Goal: Task Accomplishment & Management: Complete application form

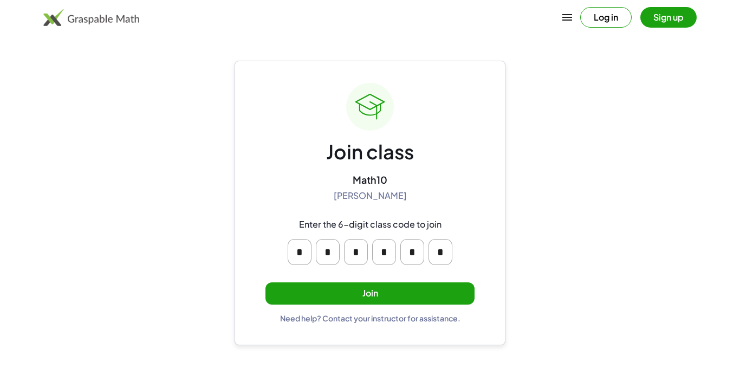
click at [350, 290] on button "Join" at bounding box center [369, 293] width 209 height 22
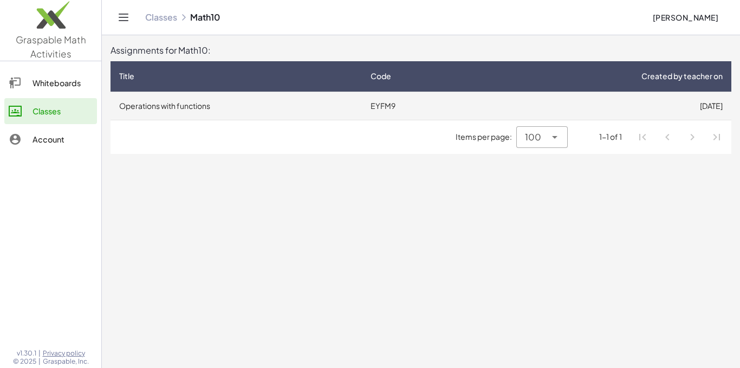
click at [393, 108] on td "EYFM9" at bounding box center [419, 105] width 114 height 28
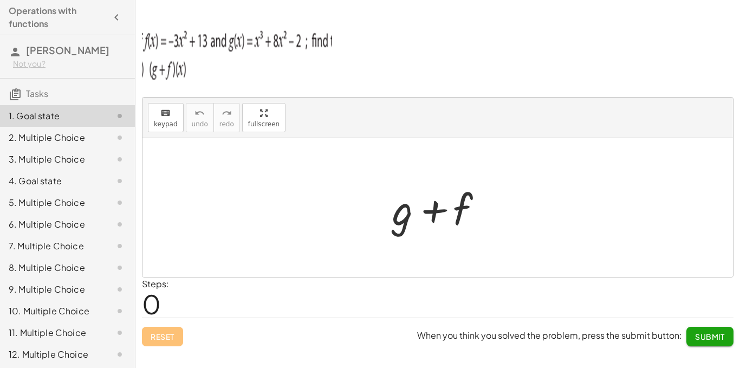
click at [405, 206] on div at bounding box center [442, 208] width 110 height 56
drag, startPoint x: 258, startPoint y: 114, endPoint x: 258, endPoint y: 161, distance: 47.1
click at [0, 0] on div "keyboard keypad undo undo redo redo fullscreen + g + f × Steps: 0 Reset When yo…" at bounding box center [0, 0] width 0 height 0
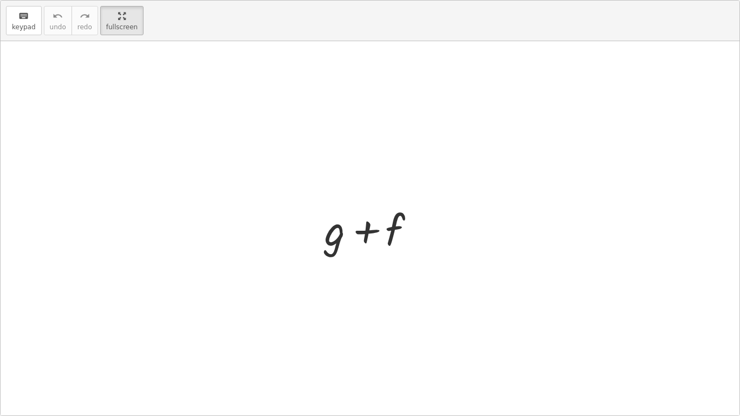
drag, startPoint x: 114, startPoint y: 24, endPoint x: 114, endPoint y: -23, distance: 47.1
click at [114, 0] on html "Operations with functions [PERSON_NAME] Not you? Tasks 1. Goal state 2. Multipl…" at bounding box center [370, 208] width 740 height 416
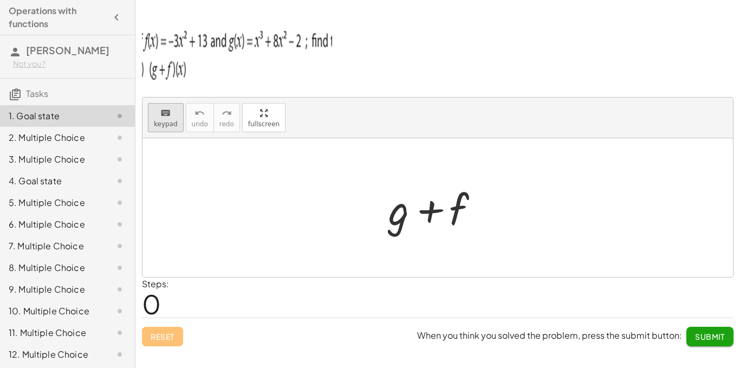
click at [172, 114] on div "keyboard" at bounding box center [166, 112] width 24 height 13
click at [399, 225] on div at bounding box center [399, 209] width 22 height 50
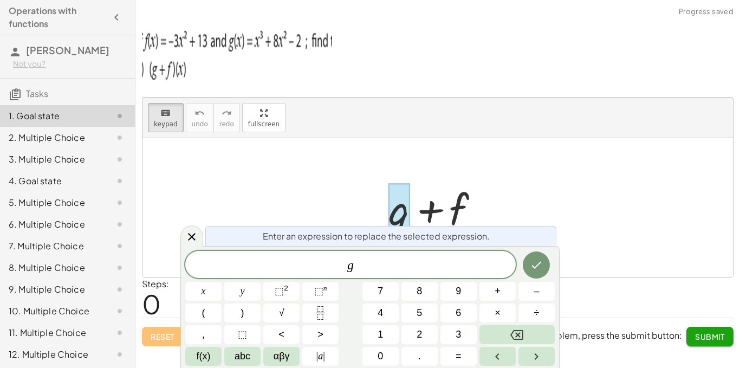
click at [354, 266] on span "g" at bounding box center [350, 265] width 330 height 15
click at [206, 287] on button "x" at bounding box center [203, 291] width 36 height 19
click at [281, 287] on span "⬚" at bounding box center [278, 290] width 9 height 11
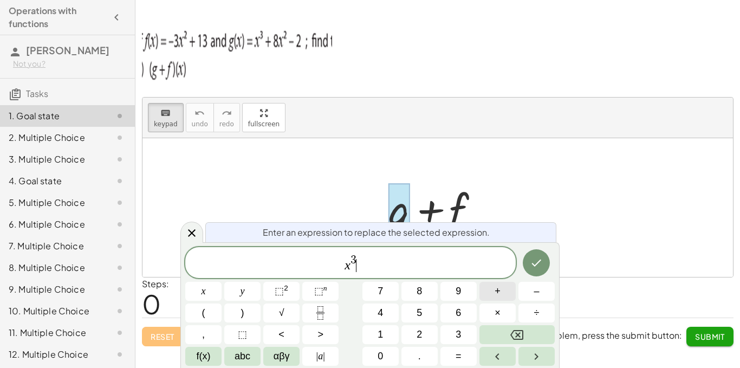
click at [492, 298] on button "+" at bounding box center [497, 291] width 36 height 19
click at [414, 287] on button "8" at bounding box center [419, 291] width 36 height 19
click at [204, 289] on span "x" at bounding box center [203, 291] width 4 height 15
click at [284, 289] on sup "2" at bounding box center [286, 288] width 4 height 8
click at [538, 295] on span "–" at bounding box center [535, 291] width 5 height 15
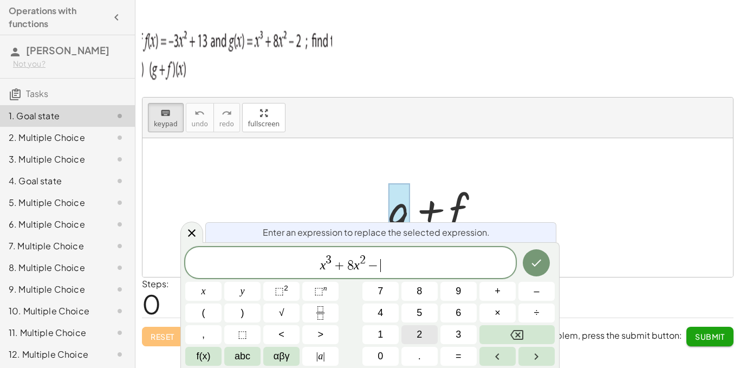
click at [413, 332] on button "2" at bounding box center [419, 334] width 36 height 19
click at [539, 265] on icon "Done" at bounding box center [535, 262] width 13 height 13
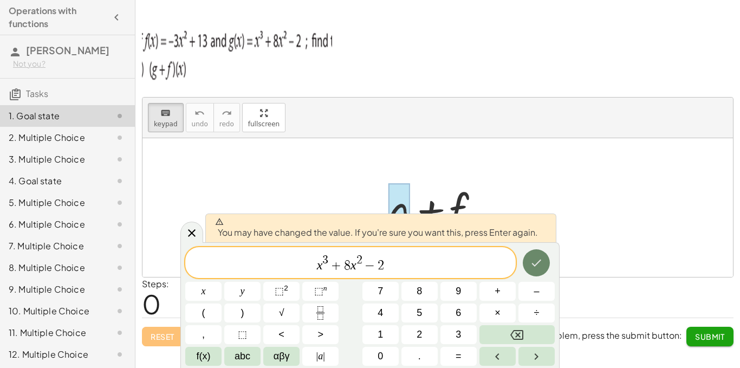
click at [539, 265] on icon "Done" at bounding box center [535, 262] width 13 height 13
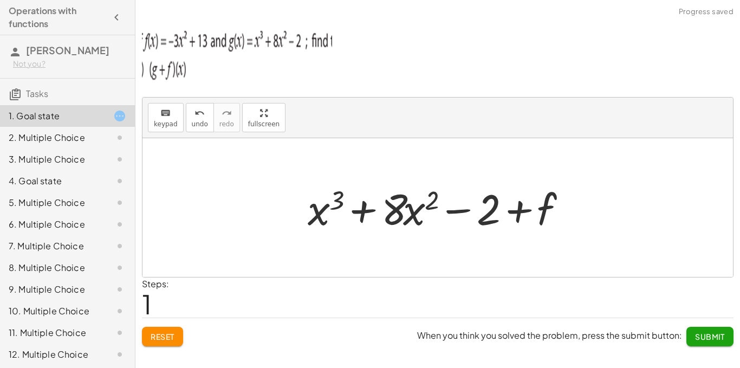
click at [550, 212] on div at bounding box center [441, 208] width 278 height 56
click at [544, 210] on div at bounding box center [441, 208] width 278 height 56
click at [160, 117] on icon "keyboard" at bounding box center [165, 113] width 10 height 13
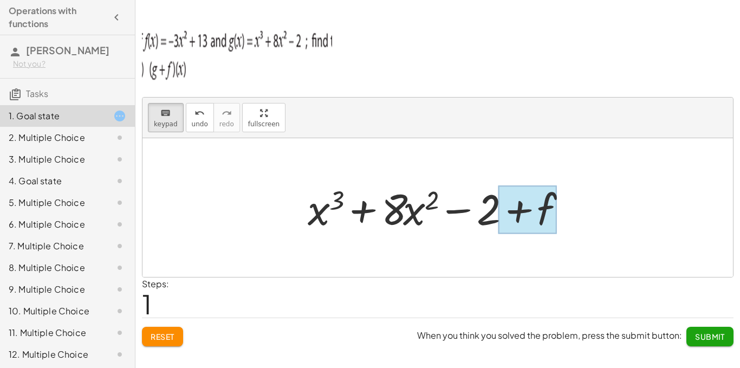
click at [543, 210] on div at bounding box center [527, 210] width 58 height 48
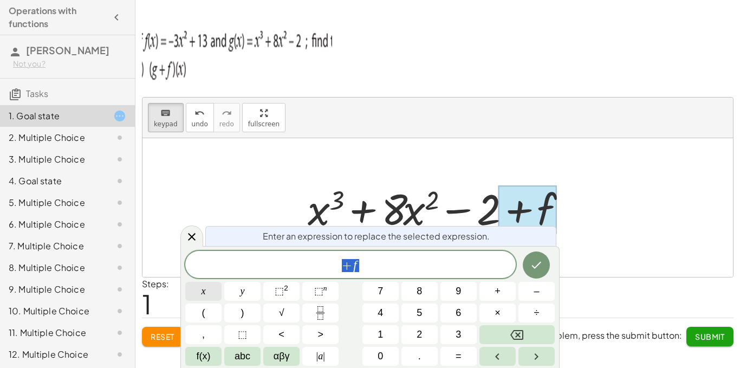
click at [206, 285] on button "x" at bounding box center [203, 291] width 36 height 19
click at [285, 289] on sup "2" at bounding box center [286, 288] width 4 height 8
click at [544, 287] on button "–" at bounding box center [536, 291] width 36 height 19
click at [363, 265] on span "− 3 ​" at bounding box center [350, 265] width 330 height 15
click at [197, 290] on button "x" at bounding box center [203, 291] width 36 height 19
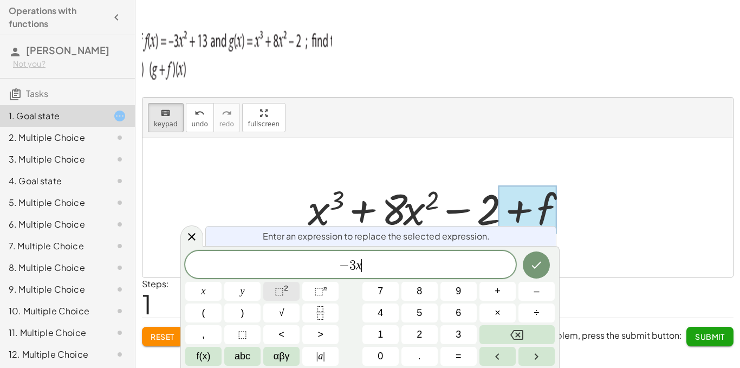
click at [283, 290] on span "⬚" at bounding box center [278, 290] width 9 height 11
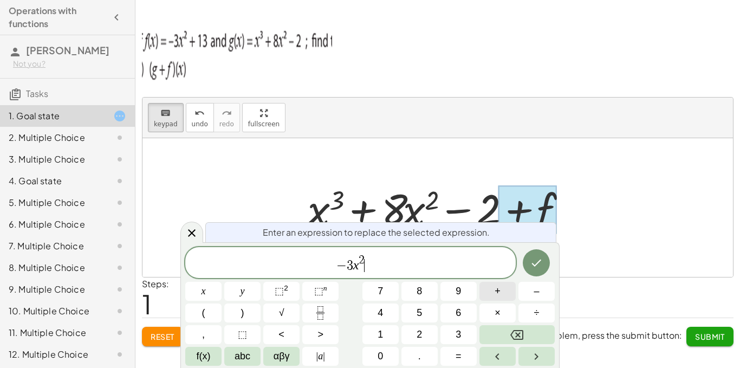
click at [494, 291] on button "+" at bounding box center [497, 291] width 36 height 19
click at [383, 331] on span "1" at bounding box center [379, 334] width 5 height 15
click at [458, 333] on span "3" at bounding box center [457, 334] width 5 height 15
click at [532, 258] on icon "Done" at bounding box center [535, 262] width 13 height 13
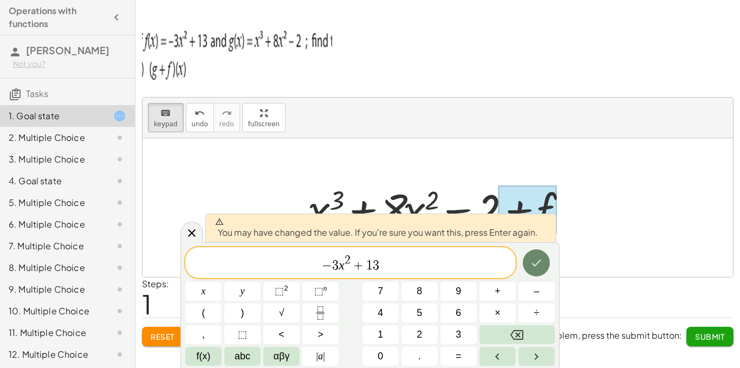
click at [532, 258] on icon "Done" at bounding box center [535, 262] width 13 height 13
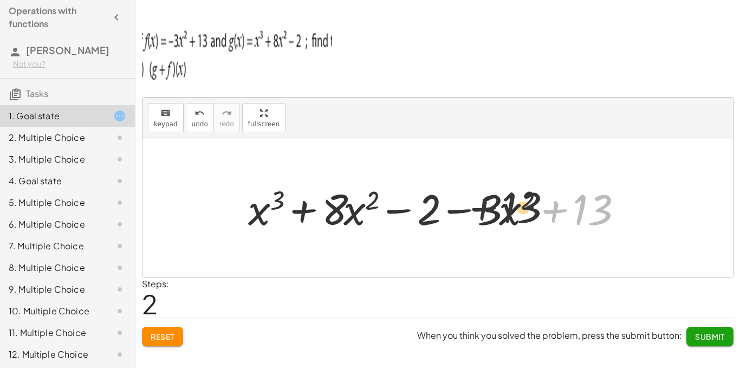
drag, startPoint x: 596, startPoint y: 210, endPoint x: 516, endPoint y: 206, distance: 79.1
click at [516, 206] on div at bounding box center [441, 208] width 397 height 56
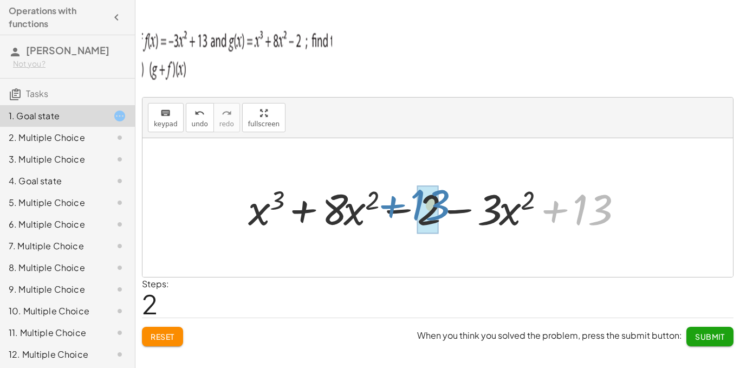
drag, startPoint x: 585, startPoint y: 211, endPoint x: 422, endPoint y: 206, distance: 162.5
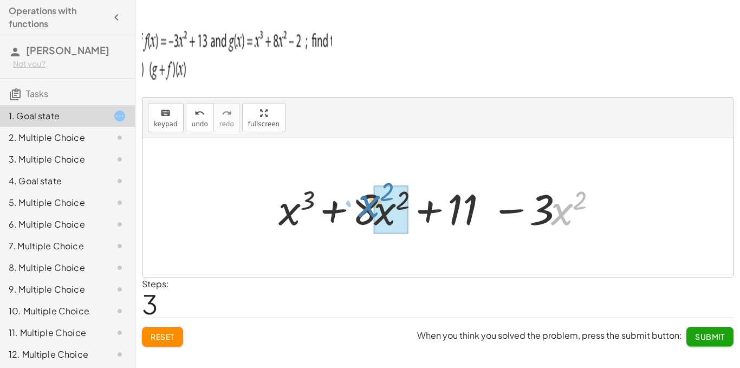
drag, startPoint x: 552, startPoint y: 213, endPoint x: 366, endPoint y: 205, distance: 186.4
click at [366, 205] on div at bounding box center [441, 208] width 337 height 56
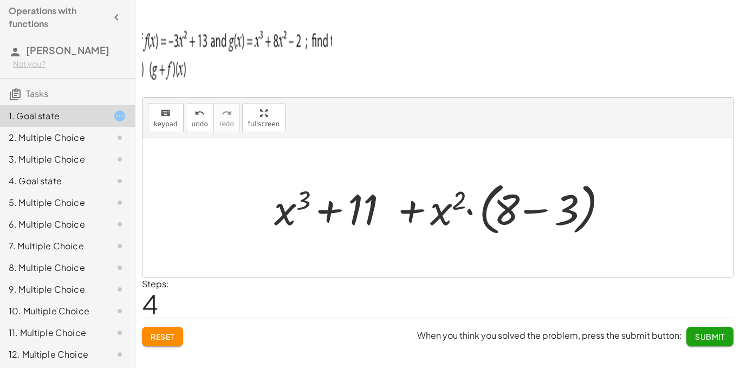
click at [715, 331] on span "Submit" at bounding box center [710, 336] width 30 height 10
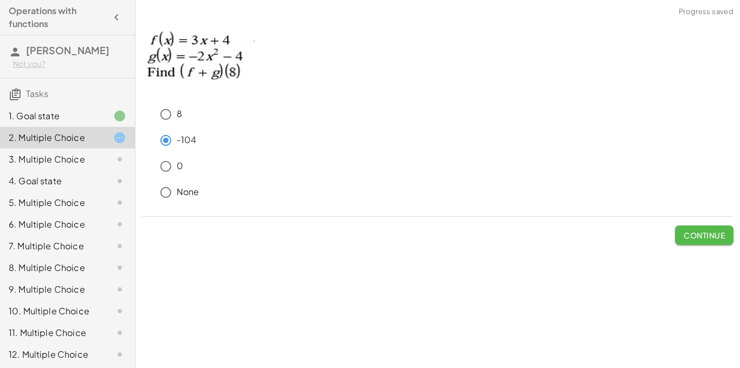
click at [698, 235] on span "Continue" at bounding box center [703, 235] width 41 height 10
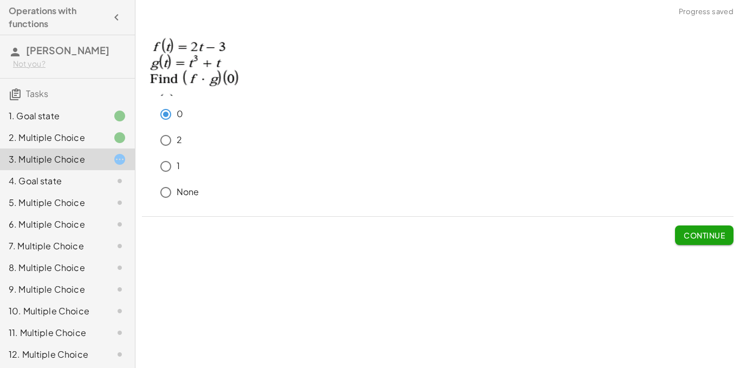
click at [712, 237] on span "Continue" at bounding box center [703, 235] width 41 height 10
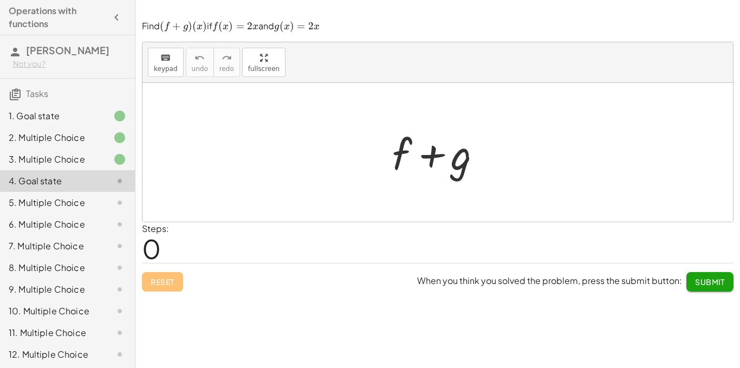
click at [406, 147] on div at bounding box center [442, 153] width 110 height 56
click at [152, 63] on button "keyboard keypad" at bounding box center [166, 62] width 36 height 29
click at [397, 146] on div at bounding box center [401, 153] width 19 height 50
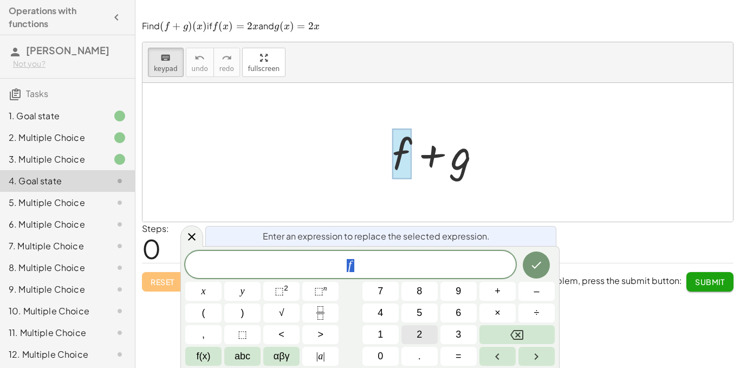
click at [411, 334] on button "2" at bounding box center [419, 334] width 36 height 19
click at [214, 288] on button "x" at bounding box center [203, 291] width 36 height 19
click at [538, 261] on icon "Done" at bounding box center [535, 264] width 13 height 13
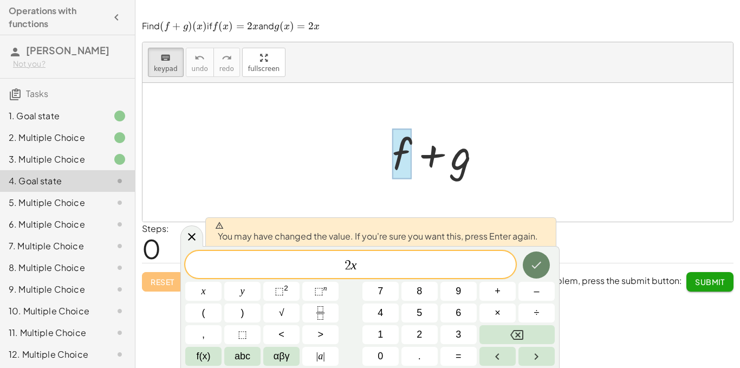
click at [538, 261] on icon "Done" at bounding box center [535, 264] width 13 height 13
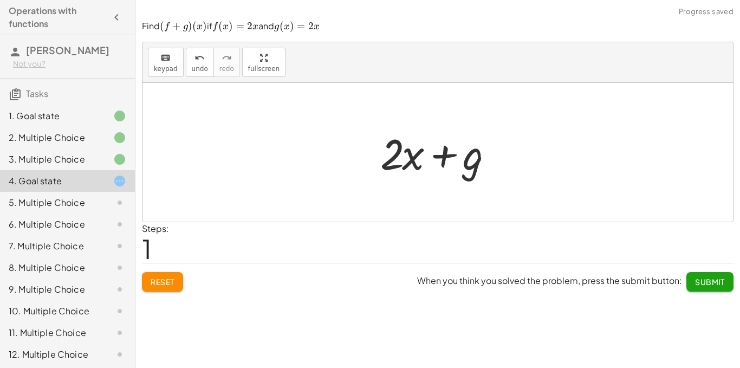
click at [462, 161] on div at bounding box center [442, 153] width 134 height 56
click at [166, 57] on icon "keyboard" at bounding box center [165, 57] width 10 height 13
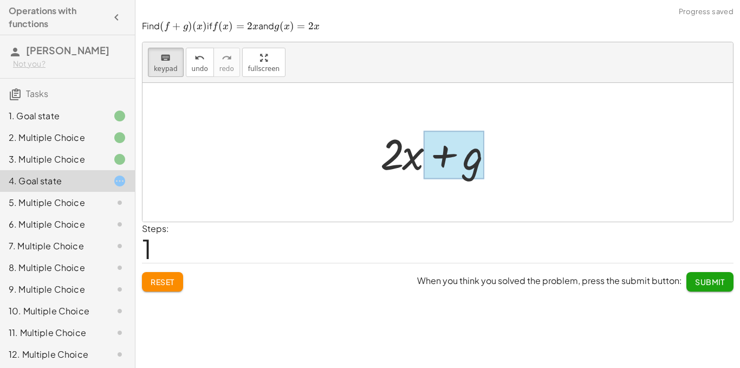
click at [460, 161] on div at bounding box center [453, 154] width 61 height 48
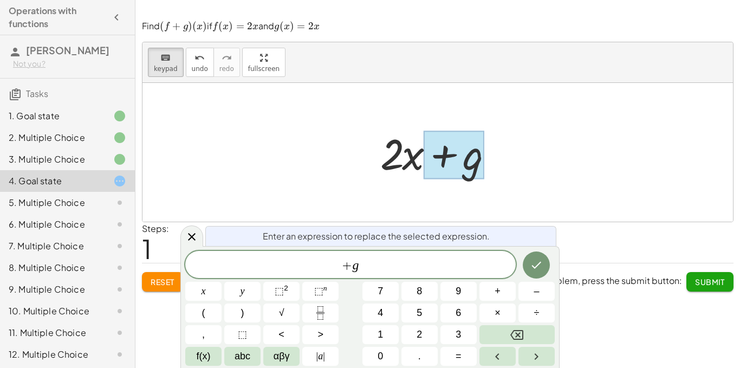
click at [460, 161] on div at bounding box center [453, 154] width 61 height 48
click at [386, 266] on span "+ g ​" at bounding box center [350, 265] width 330 height 15
click at [420, 338] on span "2" at bounding box center [418, 334] width 5 height 15
click at [207, 292] on button "x" at bounding box center [203, 291] width 36 height 19
click at [534, 263] on icon "Done" at bounding box center [535, 264] width 13 height 13
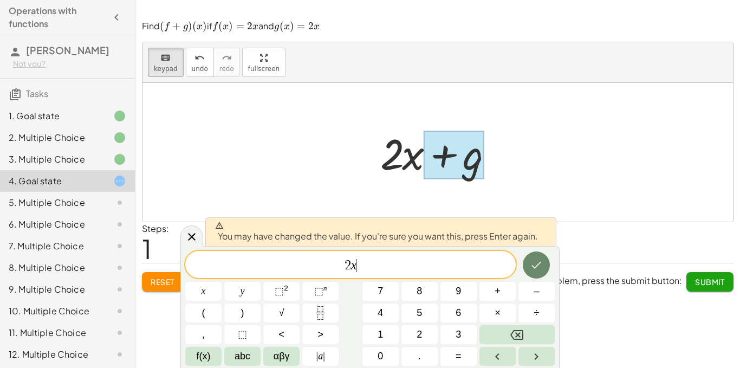
click at [534, 263] on icon "Done" at bounding box center [535, 264] width 13 height 13
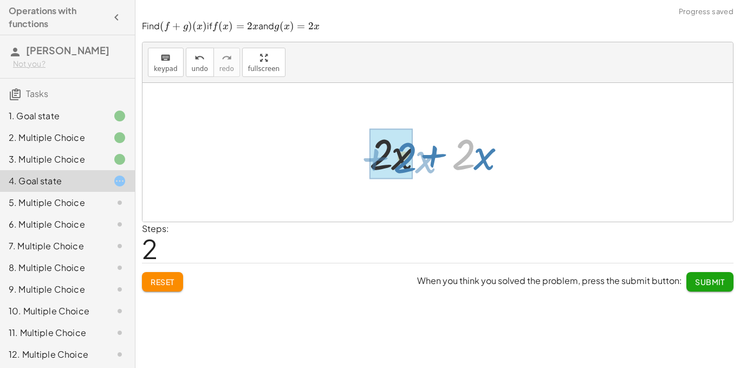
drag, startPoint x: 465, startPoint y: 159, endPoint x: 406, endPoint y: 162, distance: 58.6
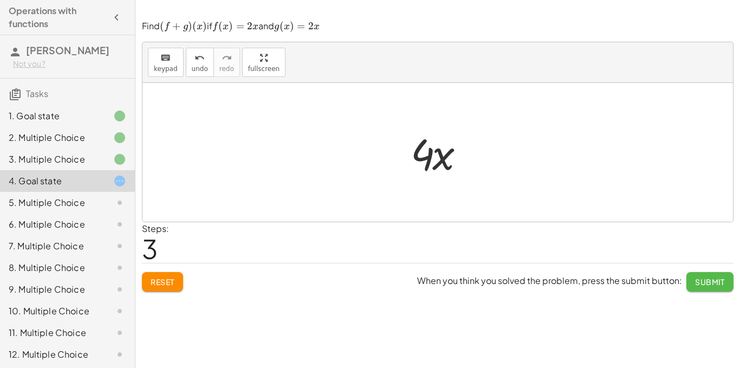
click at [713, 280] on span "Submit" at bounding box center [710, 282] width 30 height 10
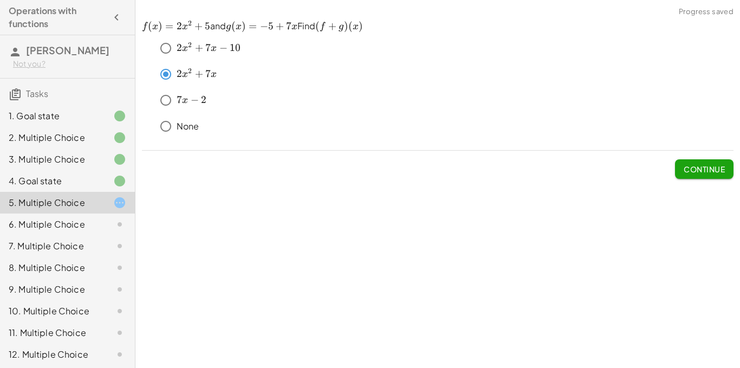
click at [706, 171] on span "Continue" at bounding box center [703, 169] width 41 height 10
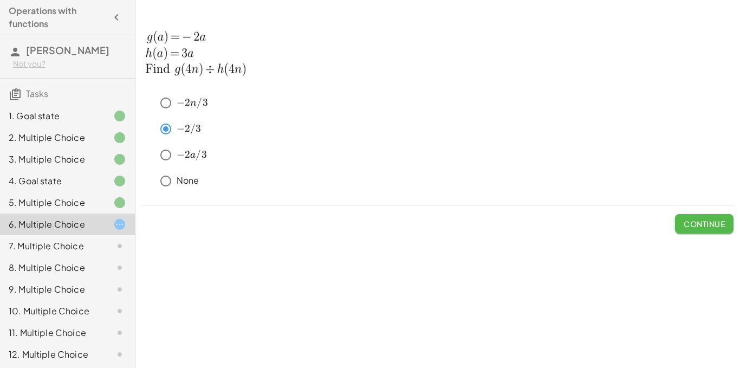
click at [720, 224] on span "Continue" at bounding box center [703, 224] width 41 height 10
click at [0, 0] on span "Continue" at bounding box center [0, 0] width 0 height 0
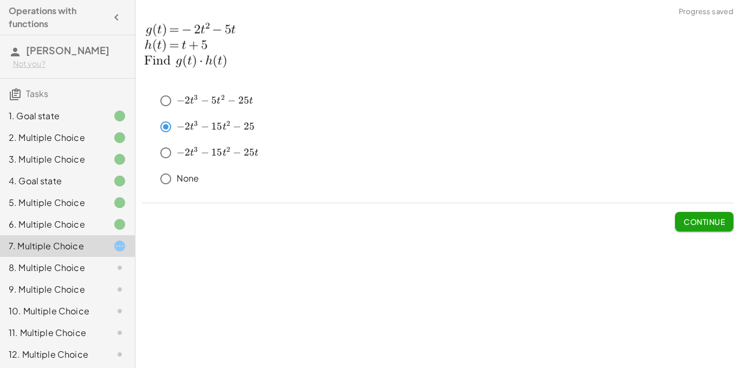
click at [710, 213] on button "Continue" at bounding box center [704, 221] width 58 height 19
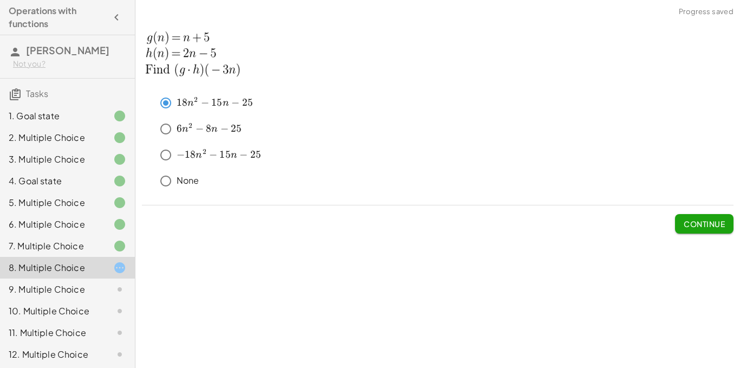
click at [700, 221] on span "Continue" at bounding box center [703, 224] width 41 height 10
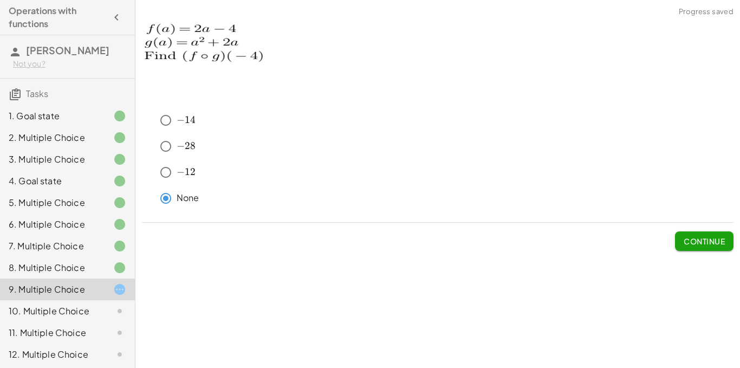
click at [707, 239] on span "Continue" at bounding box center [703, 241] width 41 height 10
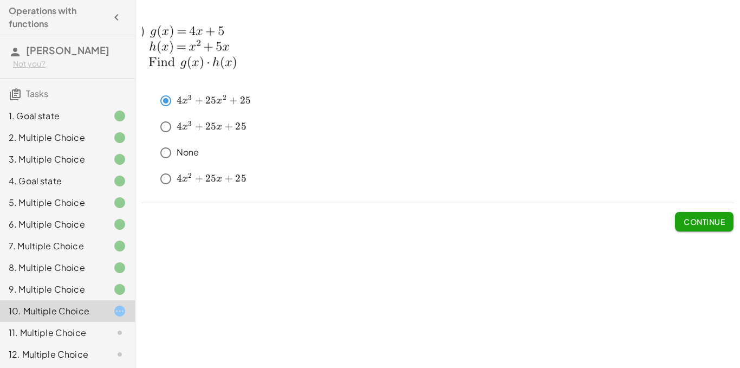
click at [696, 221] on span "Continue" at bounding box center [703, 222] width 41 height 10
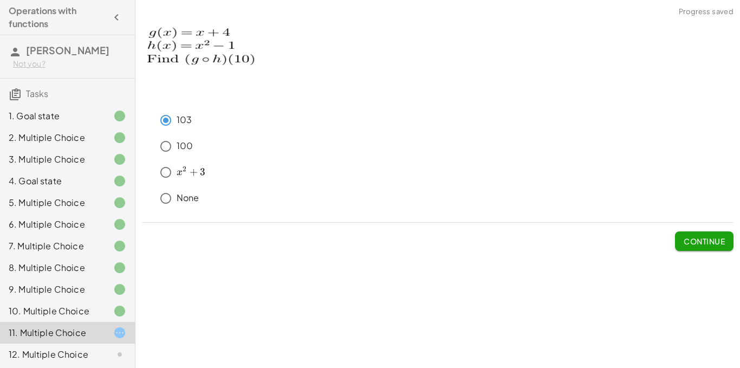
click at [687, 238] on span "Continue" at bounding box center [703, 241] width 41 height 10
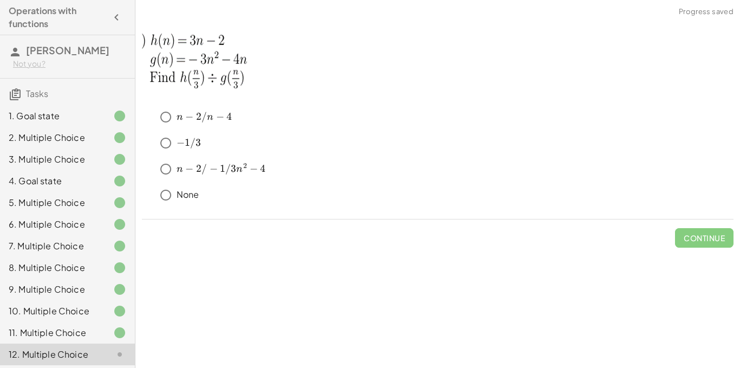
scroll to position [73, 0]
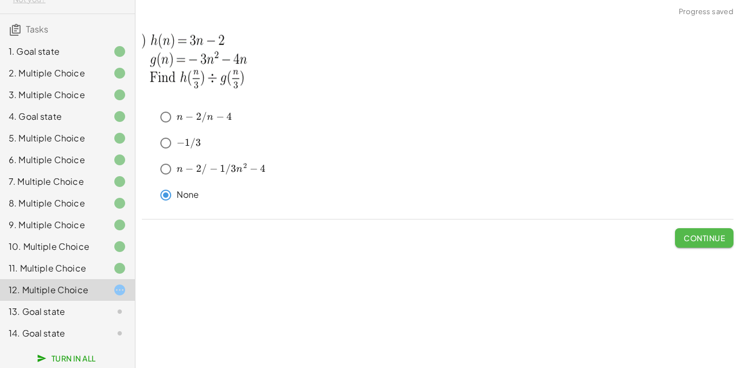
click at [685, 239] on span "Continue" at bounding box center [703, 238] width 41 height 10
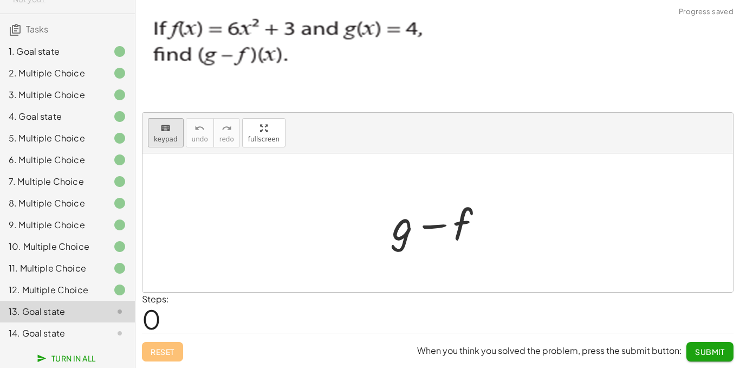
click at [163, 141] on span "keypad" at bounding box center [166, 139] width 24 height 8
click at [397, 223] on div at bounding box center [403, 224] width 22 height 50
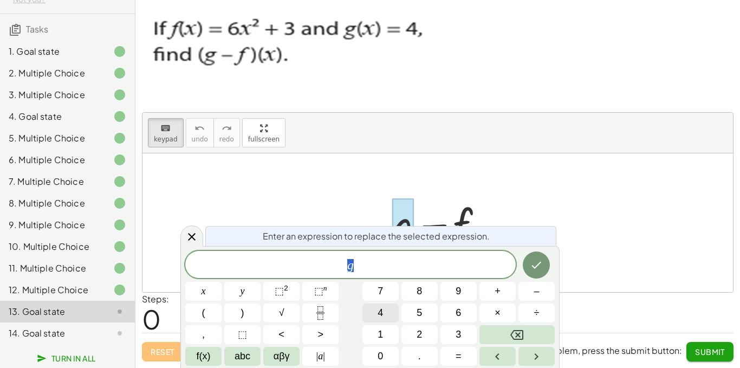
click at [376, 310] on button "4" at bounding box center [380, 312] width 36 height 19
click at [539, 260] on icon "Done" at bounding box center [535, 264] width 13 height 13
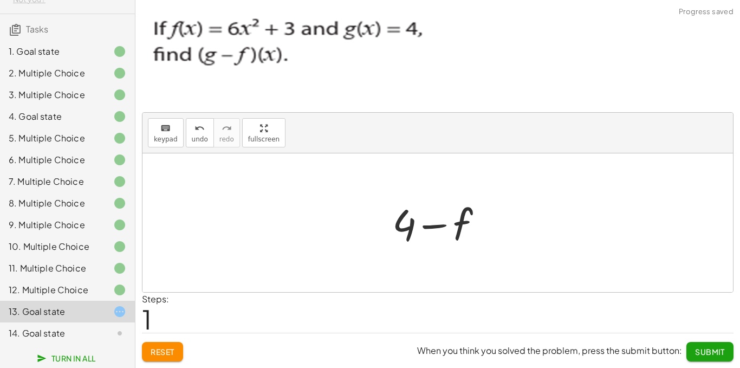
click at [462, 221] on div at bounding box center [442, 223] width 110 height 56
click at [158, 137] on span "keypad" at bounding box center [166, 139] width 24 height 8
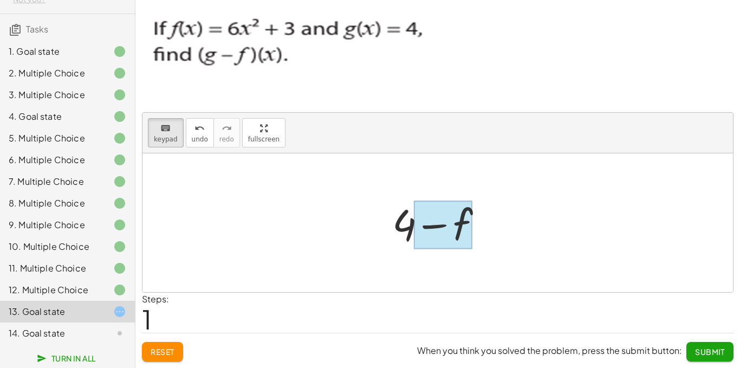
click at [452, 224] on div at bounding box center [443, 225] width 58 height 48
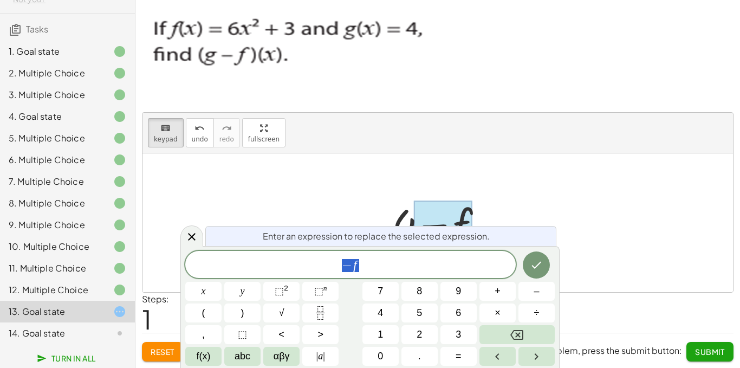
click at [452, 224] on div at bounding box center [443, 225] width 58 height 48
click at [531, 296] on button "–" at bounding box center [536, 291] width 36 height 19
click at [375, 266] on span "− − f ​" at bounding box center [350, 265] width 330 height 15
click at [459, 313] on span "6" at bounding box center [457, 312] width 5 height 15
click at [202, 293] on span "x" at bounding box center [203, 291] width 4 height 15
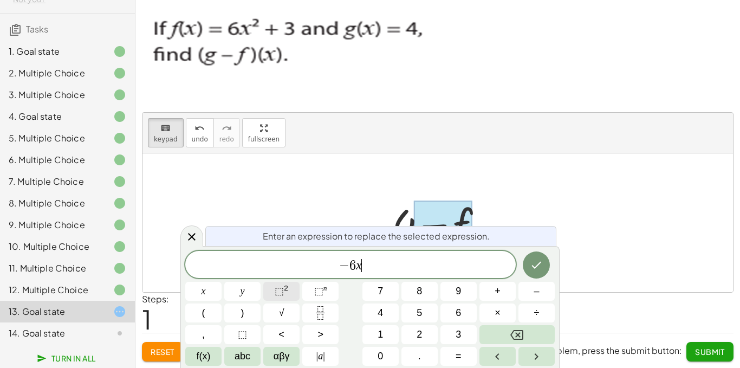
click at [265, 294] on button "⬚ 2" at bounding box center [281, 291] width 36 height 19
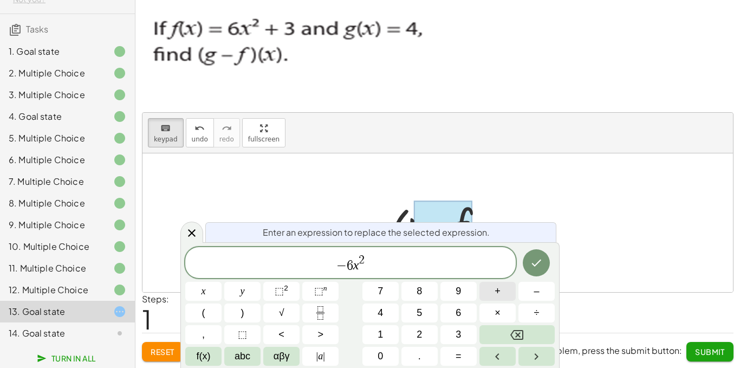
click at [502, 289] on button "+" at bounding box center [497, 291] width 36 height 19
click at [456, 335] on span "3" at bounding box center [457, 334] width 5 height 15
click at [535, 263] on icon "Done" at bounding box center [535, 262] width 13 height 13
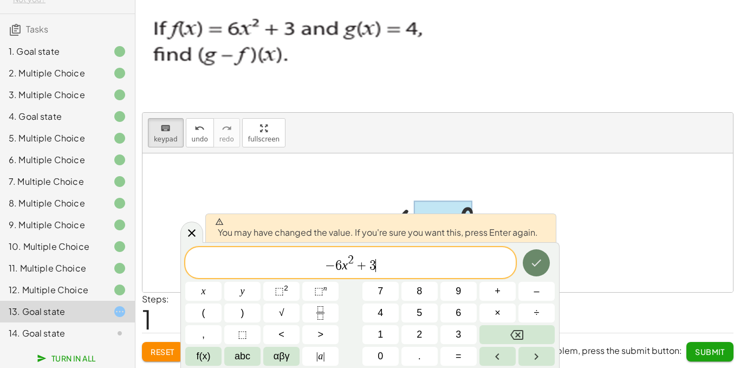
click at [535, 263] on icon "Done" at bounding box center [535, 262] width 13 height 13
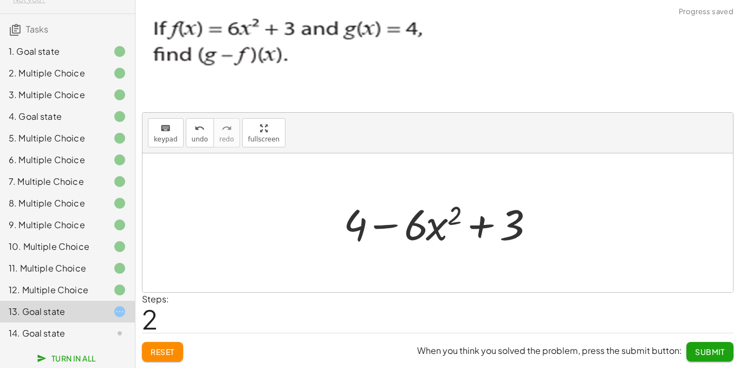
click at [506, 224] on div at bounding box center [441, 223] width 207 height 56
click at [515, 228] on div at bounding box center [441, 223] width 207 height 56
drag, startPoint x: 515, startPoint y: 228, endPoint x: 455, endPoint y: 221, distance: 60.4
click at [455, 221] on div at bounding box center [441, 223] width 207 height 56
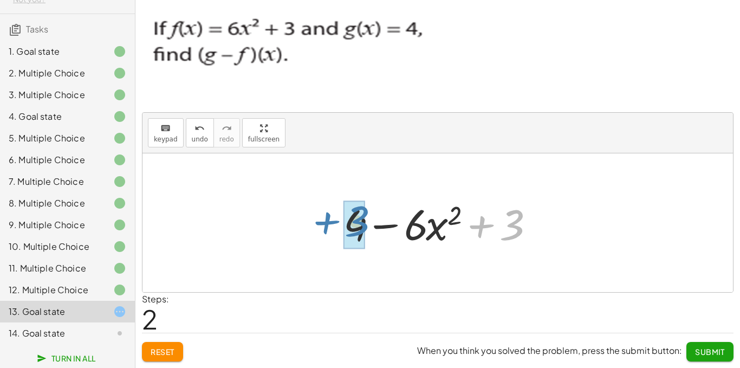
drag, startPoint x: 485, startPoint y: 231, endPoint x: 331, endPoint y: 227, distance: 153.8
click at [331, 227] on div "+ g − f + 4 − f + 3 + 4 − · 6 · x 2 + 3" at bounding box center [437, 222] width 221 height 61
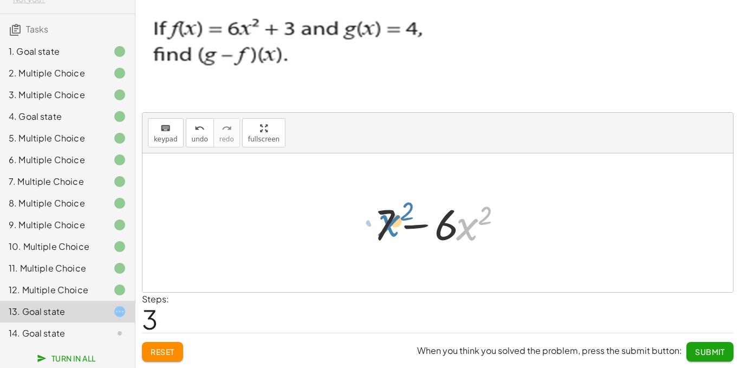
drag, startPoint x: 463, startPoint y: 225, endPoint x: 389, endPoint y: 221, distance: 73.8
click at [389, 221] on div at bounding box center [441, 223] width 147 height 56
drag, startPoint x: 390, startPoint y: 220, endPoint x: 459, endPoint y: 220, distance: 68.2
click at [459, 220] on div at bounding box center [441, 223] width 147 height 56
click at [696, 349] on span "Submit" at bounding box center [710, 351] width 30 height 10
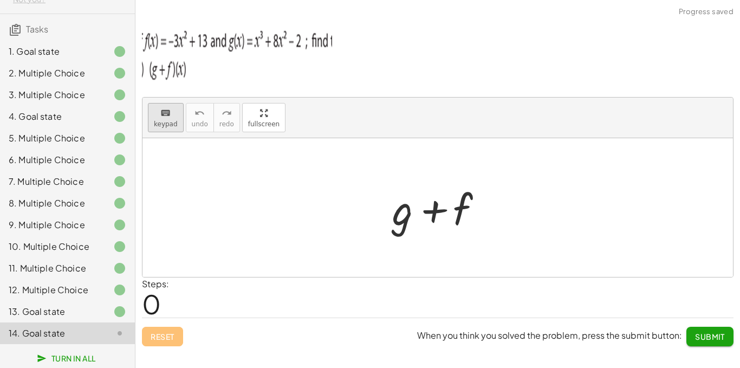
click at [160, 110] on icon "keyboard" at bounding box center [165, 113] width 10 height 13
click at [403, 225] on div at bounding box center [403, 209] width 22 height 50
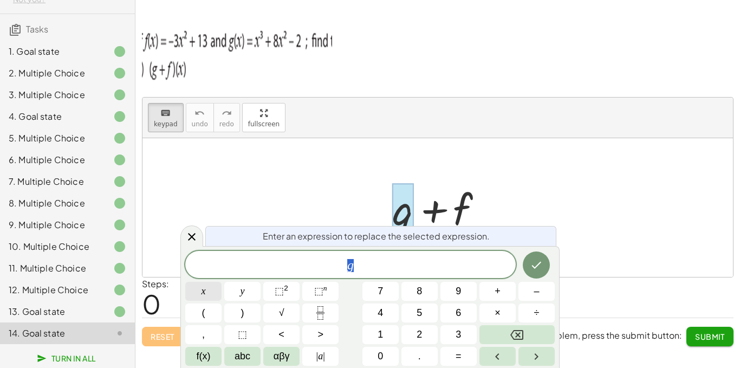
click at [201, 286] on span "x" at bounding box center [203, 291] width 4 height 15
click at [276, 288] on span "⬚" at bounding box center [278, 290] width 9 height 11
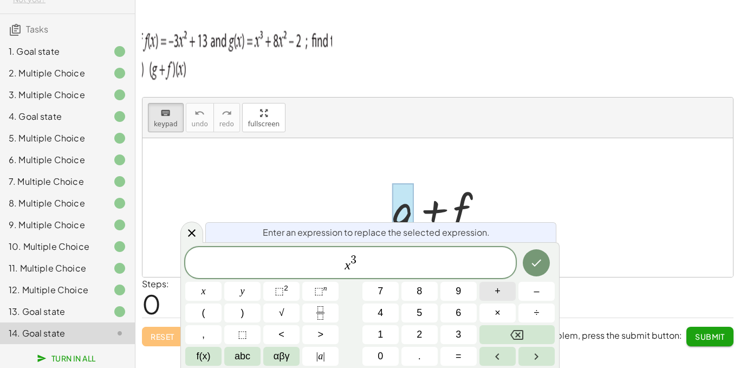
click at [502, 288] on button "+" at bounding box center [497, 291] width 36 height 19
click at [421, 289] on span "8" at bounding box center [418, 291] width 5 height 15
click at [203, 289] on span "x" at bounding box center [203, 291] width 4 height 15
click at [279, 289] on span "⬚" at bounding box center [278, 290] width 9 height 11
click at [527, 290] on button "–" at bounding box center [536, 291] width 36 height 19
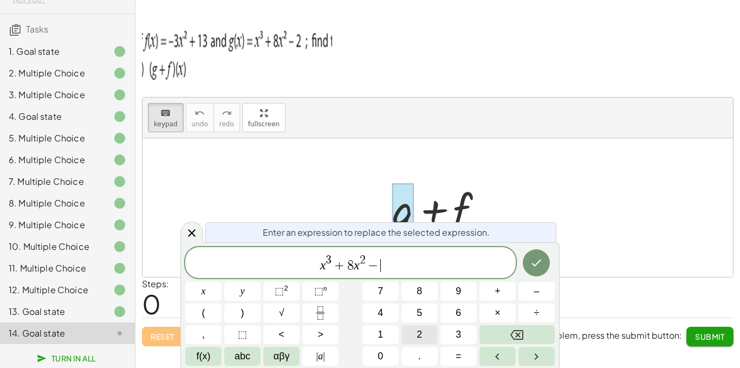
click at [417, 326] on button "2" at bounding box center [419, 334] width 36 height 19
click at [533, 260] on icon "Done" at bounding box center [535, 262] width 13 height 13
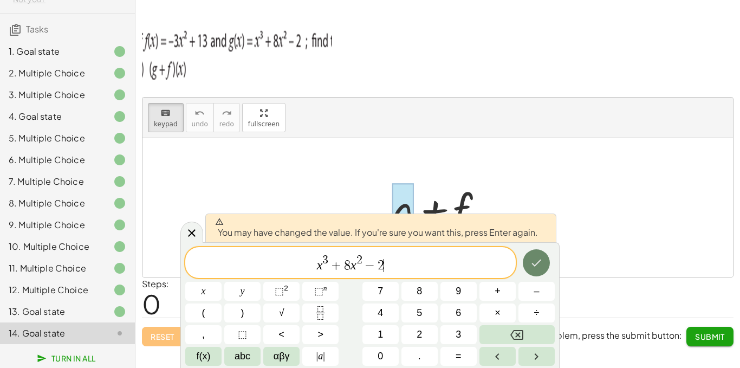
click at [533, 260] on icon "Done" at bounding box center [535, 262] width 13 height 13
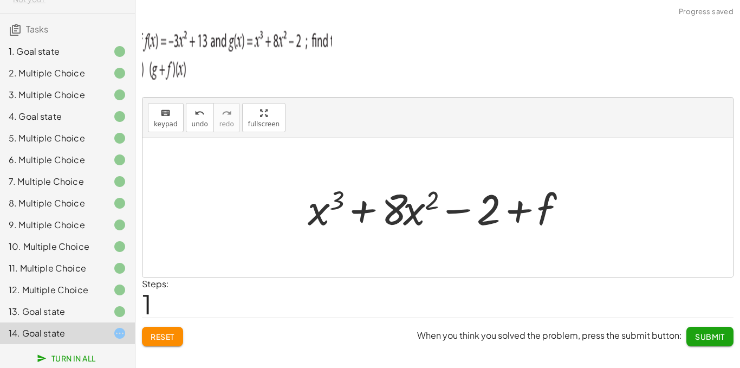
click at [540, 208] on div at bounding box center [441, 208] width 278 height 56
click at [172, 109] on div "keyboard" at bounding box center [166, 112] width 24 height 13
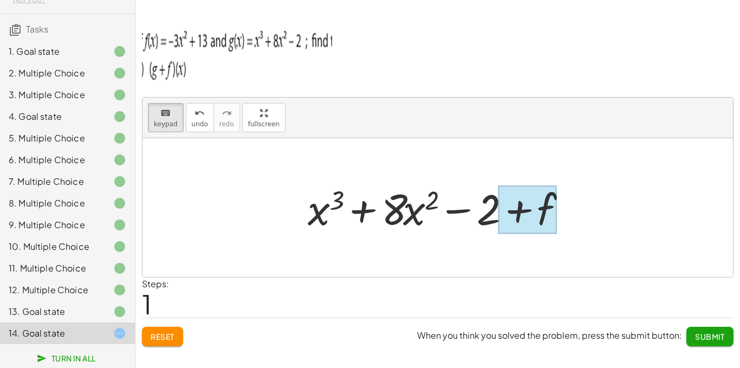
click at [550, 211] on div at bounding box center [527, 210] width 58 height 48
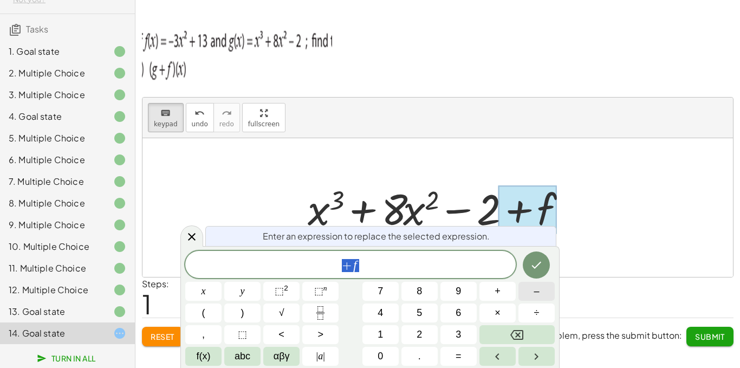
click at [527, 295] on button "–" at bounding box center [536, 291] width 36 height 19
click at [450, 334] on button "3" at bounding box center [458, 334] width 36 height 19
click at [210, 290] on button "x" at bounding box center [203, 291] width 36 height 19
click at [277, 290] on span "⬚" at bounding box center [278, 290] width 9 height 11
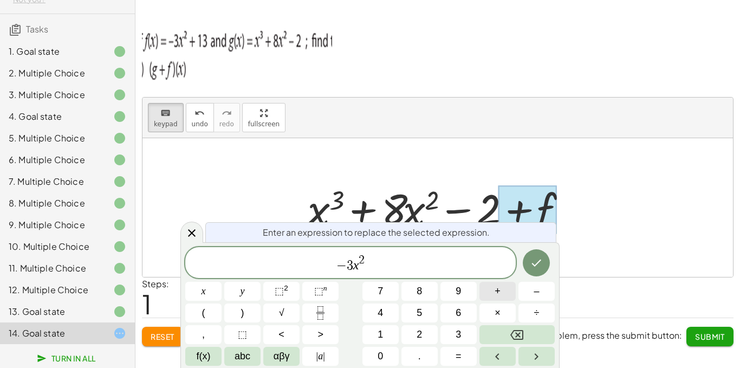
click at [501, 285] on button "+" at bounding box center [497, 291] width 36 height 19
click at [379, 333] on span "1" at bounding box center [379, 334] width 5 height 15
click at [457, 333] on span "3" at bounding box center [457, 334] width 5 height 15
click at [534, 264] on icon "Done" at bounding box center [535, 262] width 13 height 13
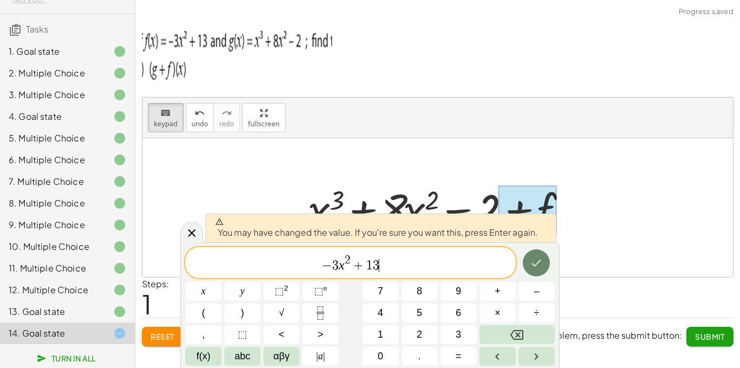
click at [534, 264] on icon "Done" at bounding box center [535, 262] width 13 height 13
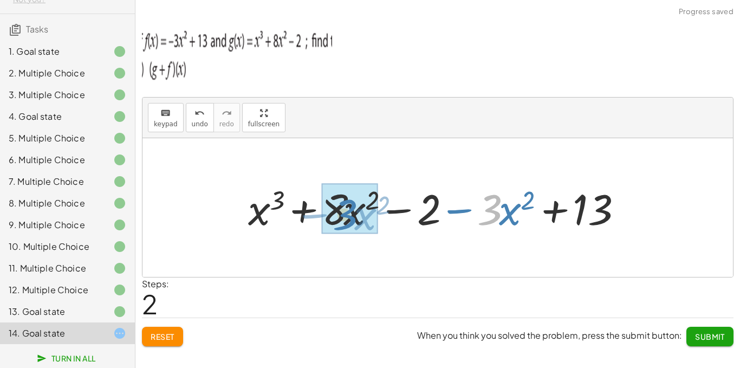
drag, startPoint x: 498, startPoint y: 210, endPoint x: 354, endPoint y: 214, distance: 144.6
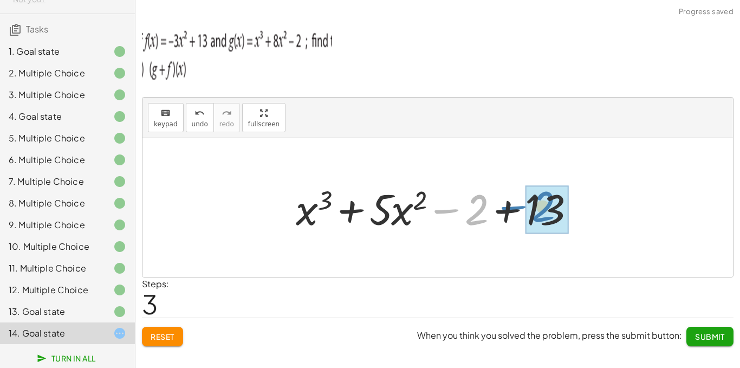
drag, startPoint x: 479, startPoint y: 207, endPoint x: 546, endPoint y: 204, distance: 67.2
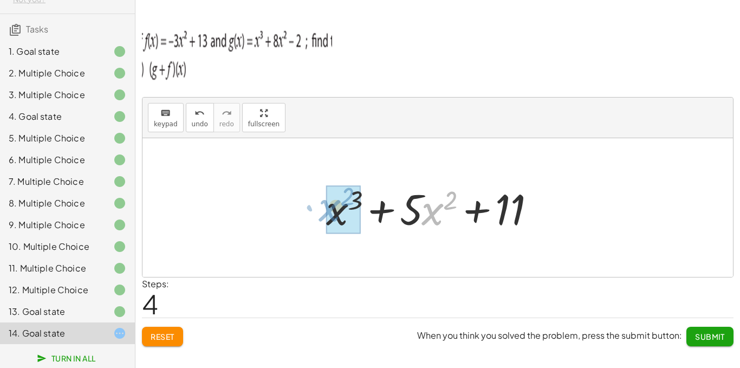
drag, startPoint x: 431, startPoint y: 212, endPoint x: 329, endPoint y: 208, distance: 102.9
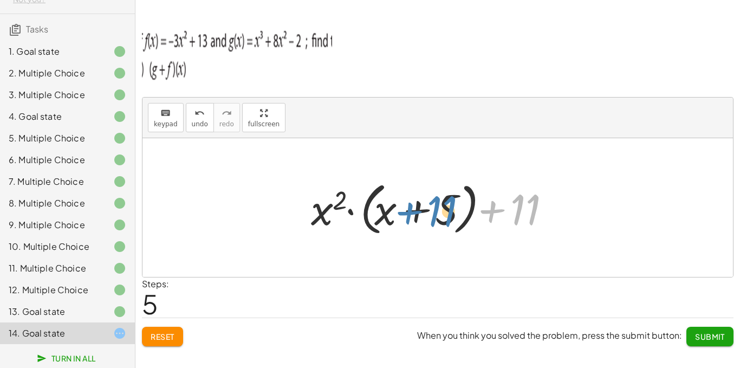
drag, startPoint x: 515, startPoint y: 212, endPoint x: 433, endPoint y: 213, distance: 82.8
click at [433, 213] on div at bounding box center [441, 207] width 272 height 62
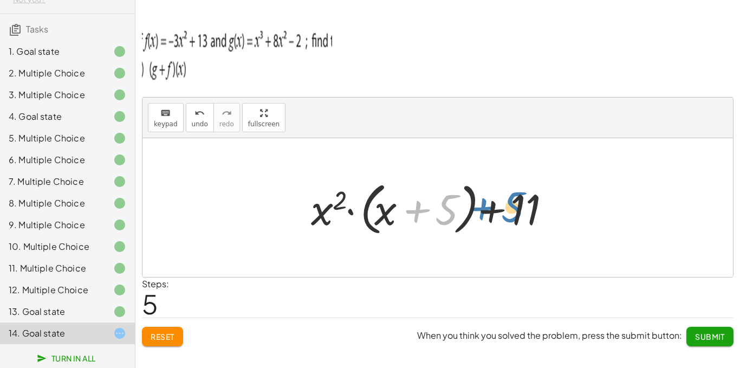
drag, startPoint x: 438, startPoint y: 213, endPoint x: 504, endPoint y: 211, distance: 66.1
click at [504, 211] on div at bounding box center [441, 207] width 272 height 62
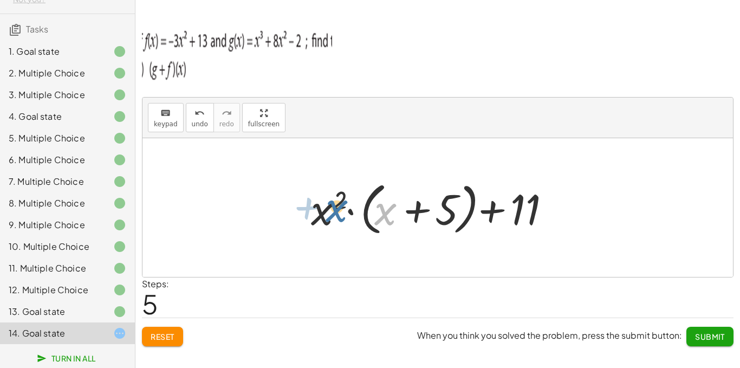
drag, startPoint x: 392, startPoint y: 210, endPoint x: 341, endPoint y: 205, distance: 51.1
click at [341, 205] on div at bounding box center [441, 207] width 272 height 62
click at [703, 337] on span "Submit" at bounding box center [710, 336] width 30 height 10
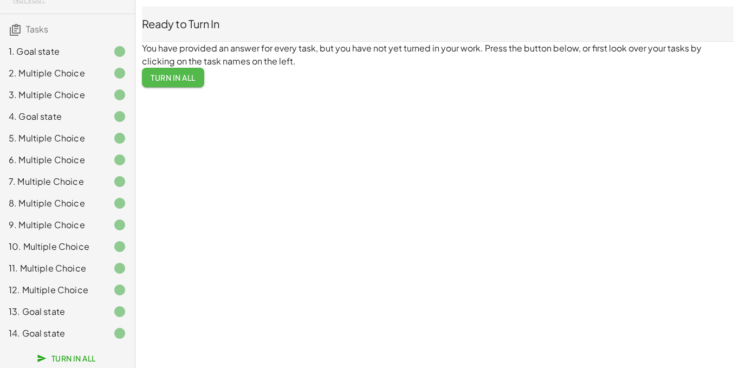
click at [170, 79] on span "Turn In All" at bounding box center [173, 78] width 45 height 10
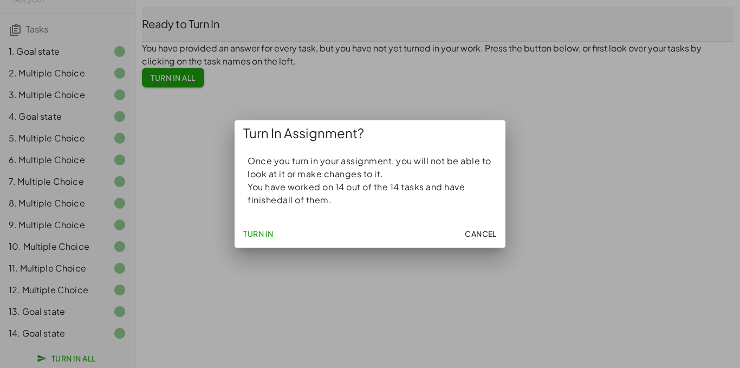
click at [260, 227] on button "Turn In" at bounding box center [258, 233] width 39 height 19
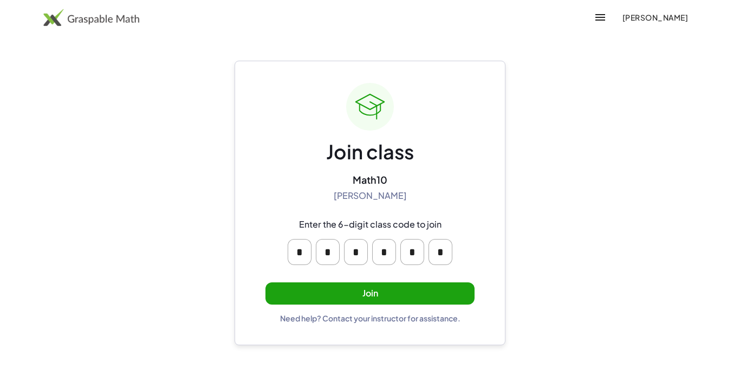
click at [265, 293] on button "Join" at bounding box center [369, 293] width 209 height 22
click at [269, 287] on button "Join" at bounding box center [369, 293] width 209 height 22
